Goal: Task Accomplishment & Management: Manage account settings

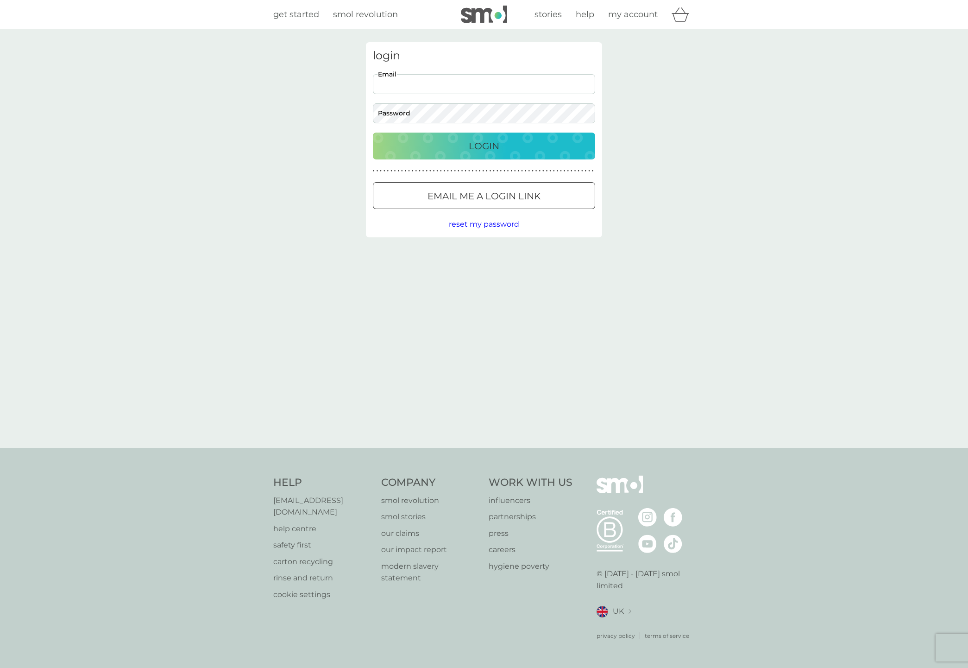
type input "marc.swarbrick@icloud.com"
click at [484, 145] on button "Login" at bounding box center [484, 146] width 222 height 27
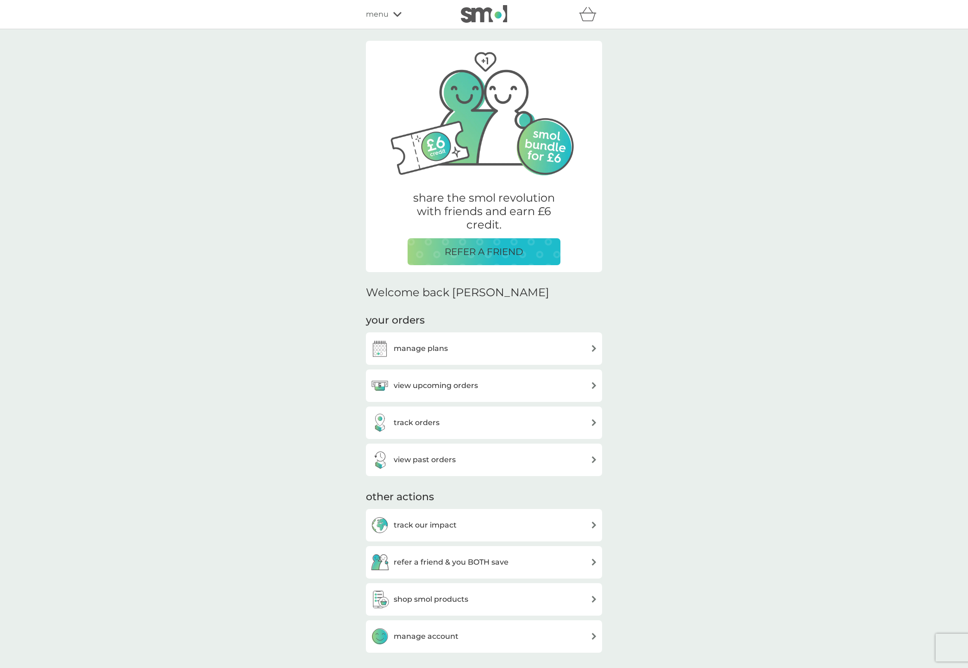
click at [443, 344] on h3 "manage plans" at bounding box center [421, 348] width 54 height 12
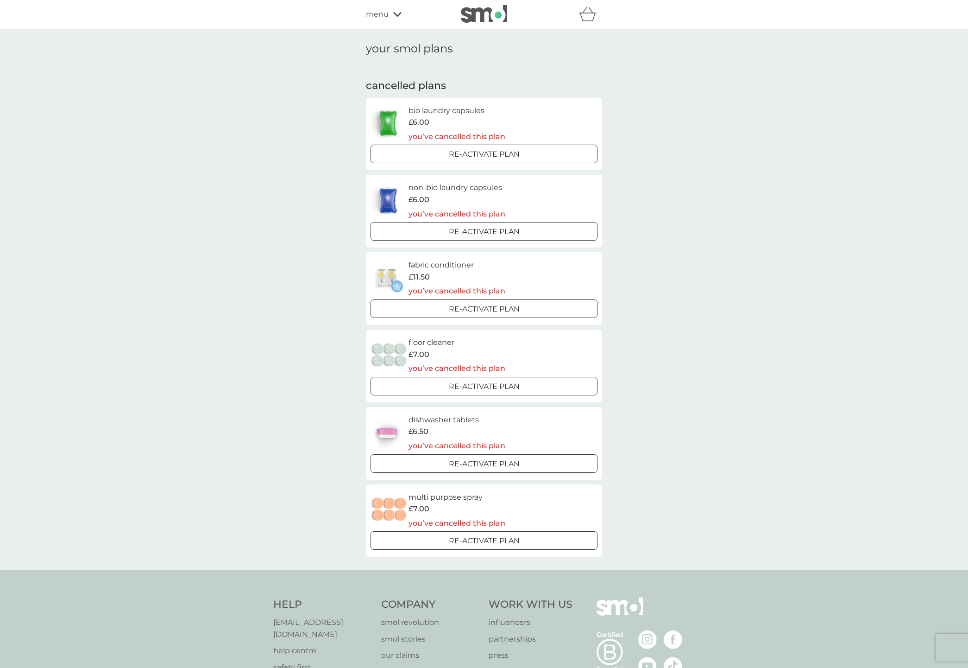
click at [392, 13] on div "menu" at bounding box center [405, 14] width 79 height 12
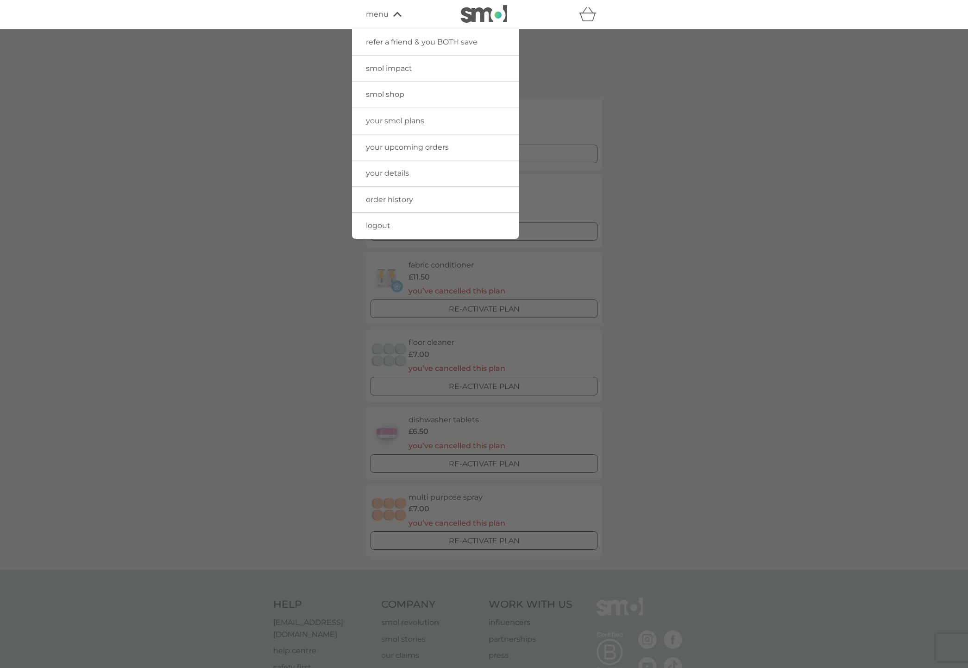
click at [396, 120] on span "your smol plans" at bounding box center [395, 120] width 58 height 9
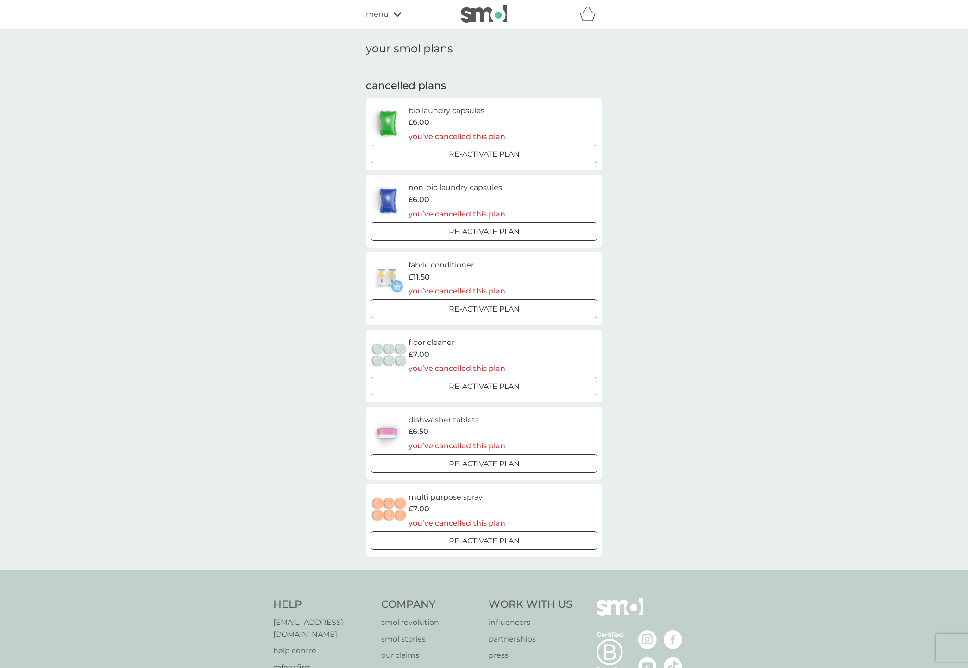
click at [382, 13] on span "menu" at bounding box center [377, 14] width 23 height 12
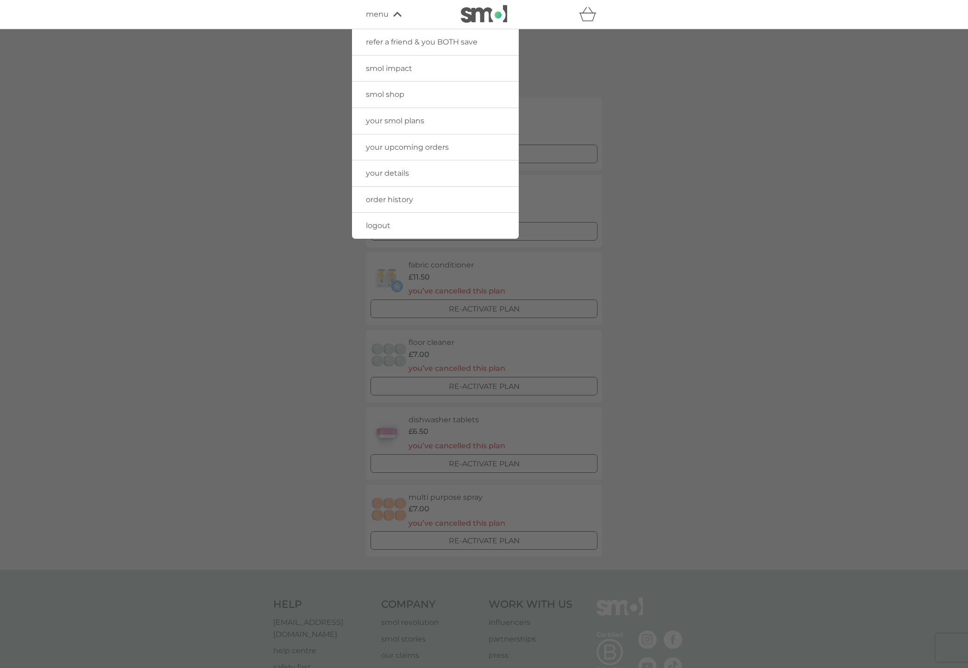
click at [398, 146] on span "your upcoming orders" at bounding box center [407, 147] width 83 height 9
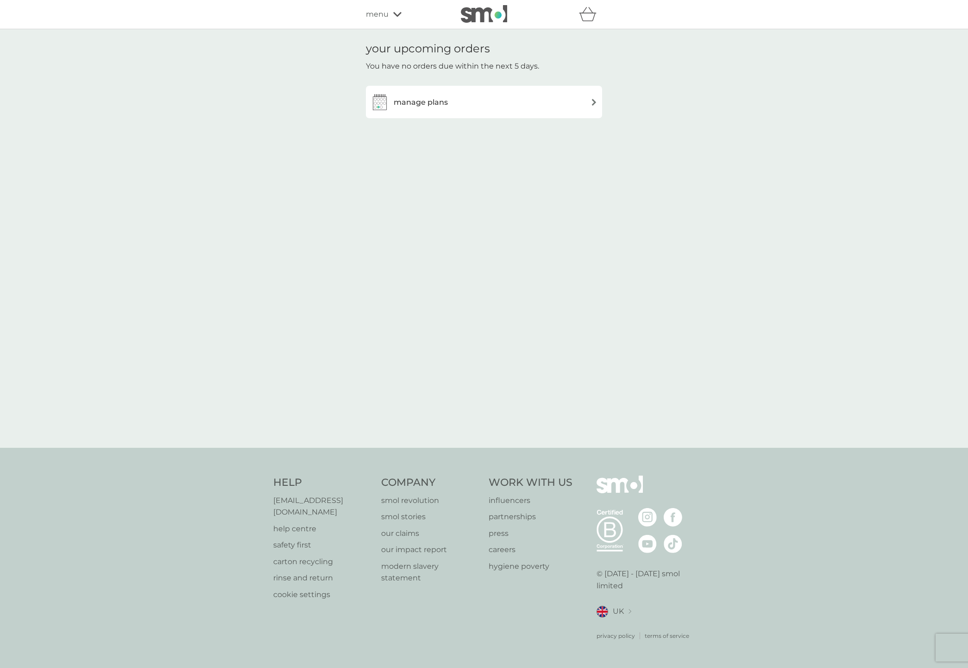
click at [383, 13] on span "menu" at bounding box center [377, 14] width 23 height 12
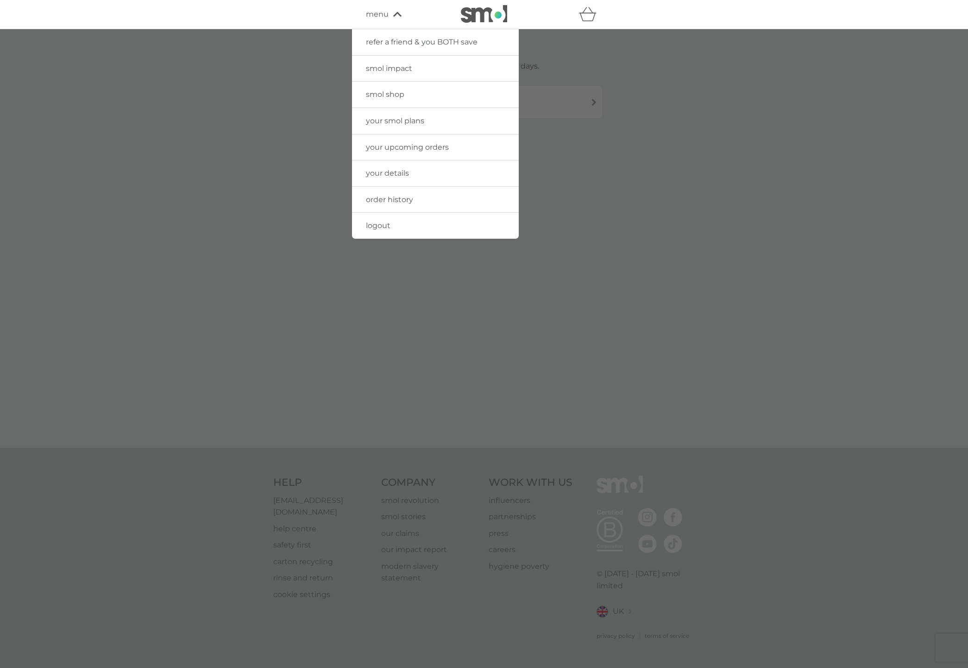
click at [377, 223] on span "logout" at bounding box center [378, 225] width 25 height 9
